Goal: Find specific page/section: Find specific page/section

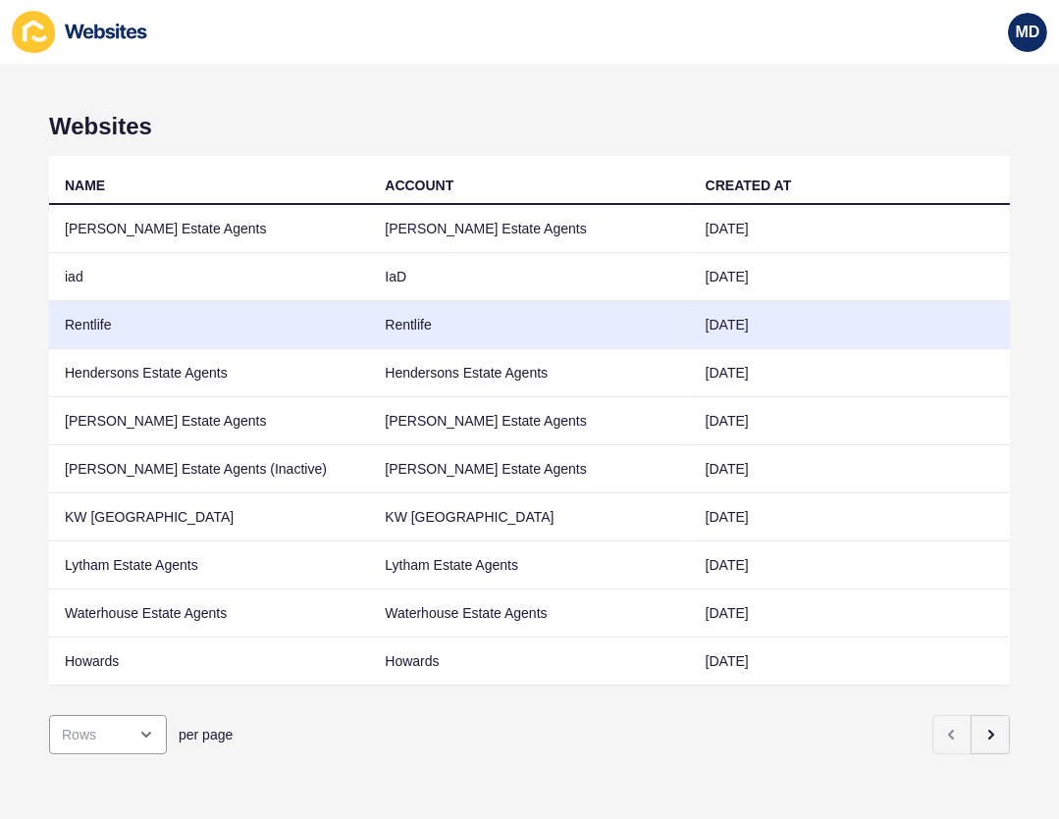
click at [193, 319] on td "Rentlife" at bounding box center [209, 325] width 320 height 48
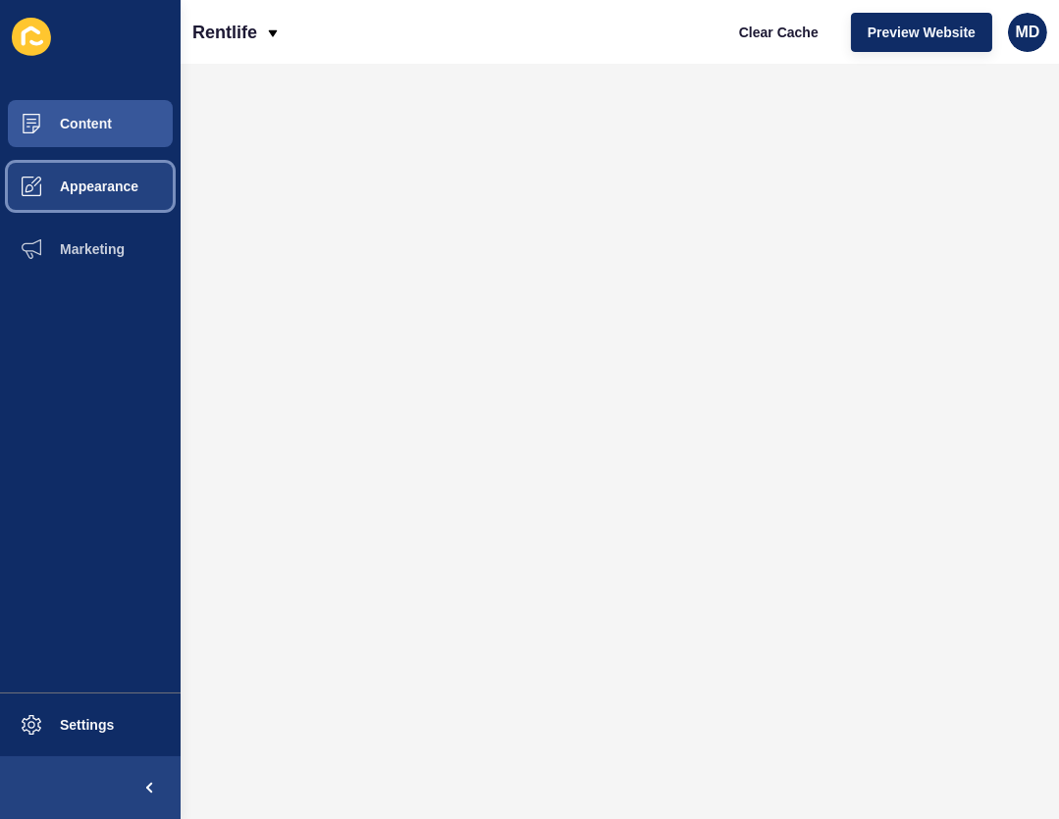
click at [97, 196] on button "Appearance" at bounding box center [90, 186] width 181 height 63
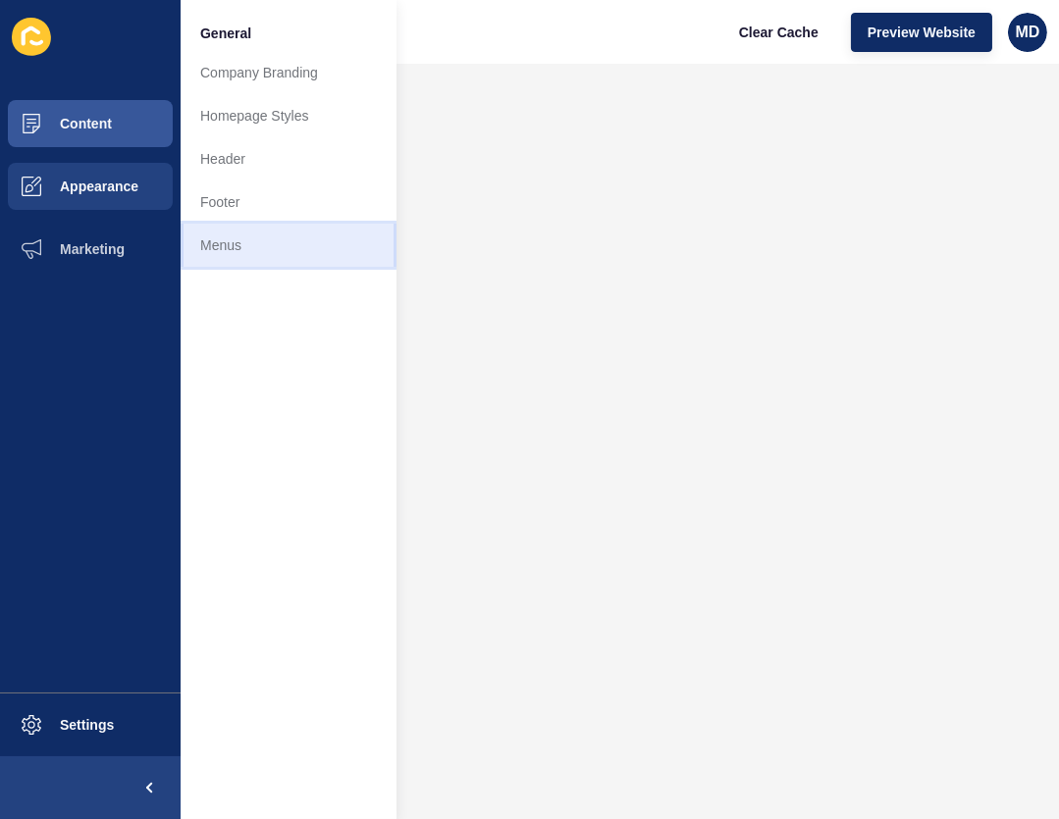
click at [242, 246] on link "Menus" at bounding box center [289, 245] width 216 height 43
